Goal: Check status: Check status

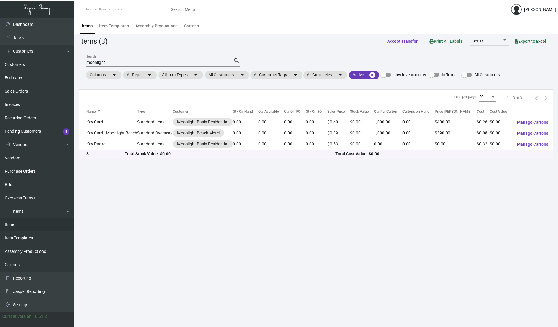
click at [529, 213] on main "Items Item Templates Assembly Productions Cartons Items (3) Accept Transfer Pri…" at bounding box center [316, 172] width 484 height 309
click at [137, 65] on div "moonlight Search" at bounding box center [159, 62] width 147 height 9
click at [137, 64] on input "moonlight" at bounding box center [159, 62] width 147 height 5
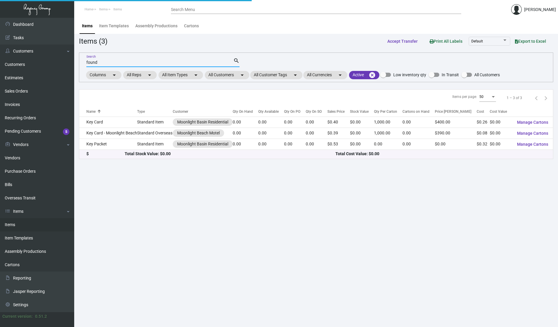
click at [141, 62] on input "found" at bounding box center [159, 62] width 147 height 5
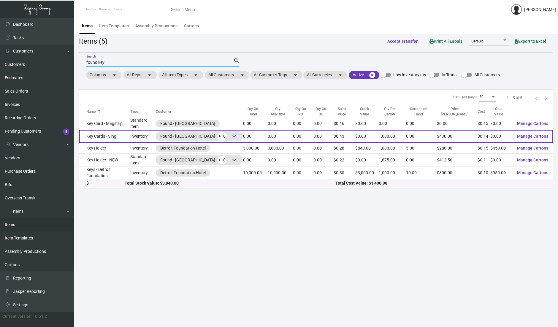
type input "found key"
click at [122, 135] on td "Key Cards - Ving" at bounding box center [104, 136] width 51 height 13
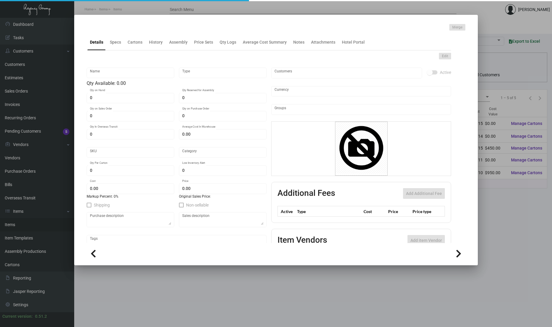
type input "Key Cards - Ving"
type input "Inventory"
type input "$ 0.187"
type input "Standard"
type input "1,000"
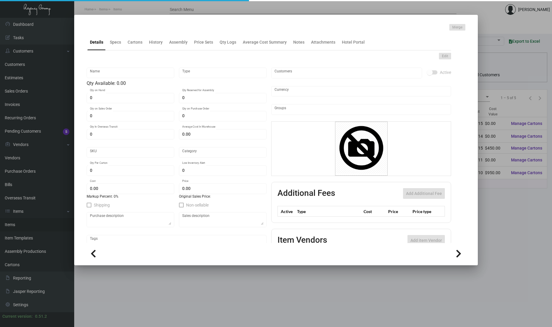
type input "$ 0.137"
type input "$ 0.43"
checkbox input "true"
type input "United States Dollar $"
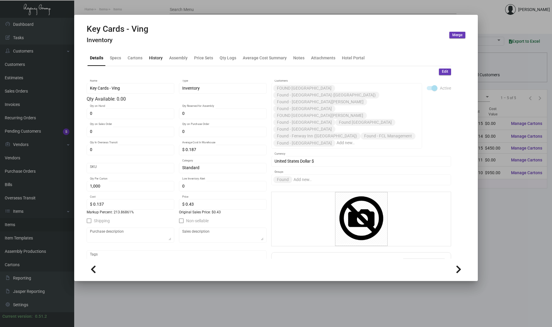
click at [151, 56] on div "History" at bounding box center [156, 58] width 14 height 6
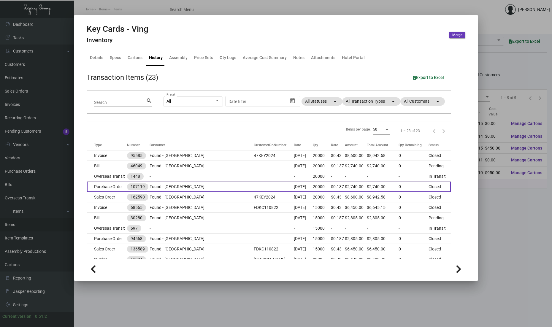
click at [196, 186] on td "Found - [GEOGRAPHIC_DATA]" at bounding box center [202, 187] width 104 height 10
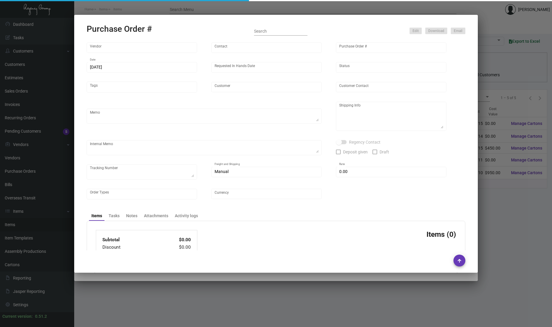
type input "Nexqo"
type input "[PERSON_NAME]"
type input "107119"
type input "[DATE]"
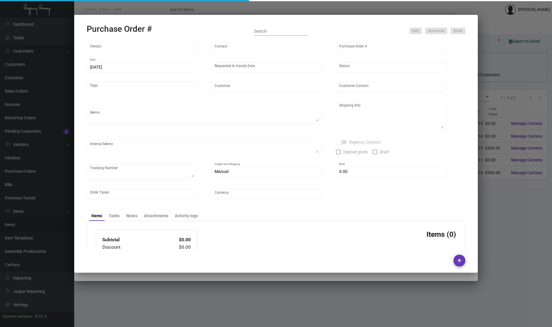
type input "Found - [GEOGRAPHIC_DATA]"
type textarea "Please ship by air to our NJ warehouse."
type textarea "Regency Group NJ - [PERSON_NAME] [STREET_ADDRESS]"
checkbox input "true"
type input "$ 0.00"
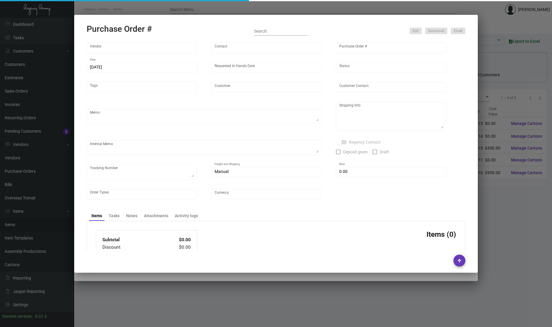
type input "United States Dollar $"
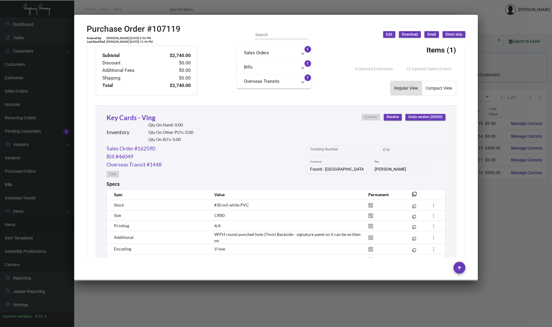
scroll to position [290, 0]
